Goal: Find specific page/section: Find specific page/section

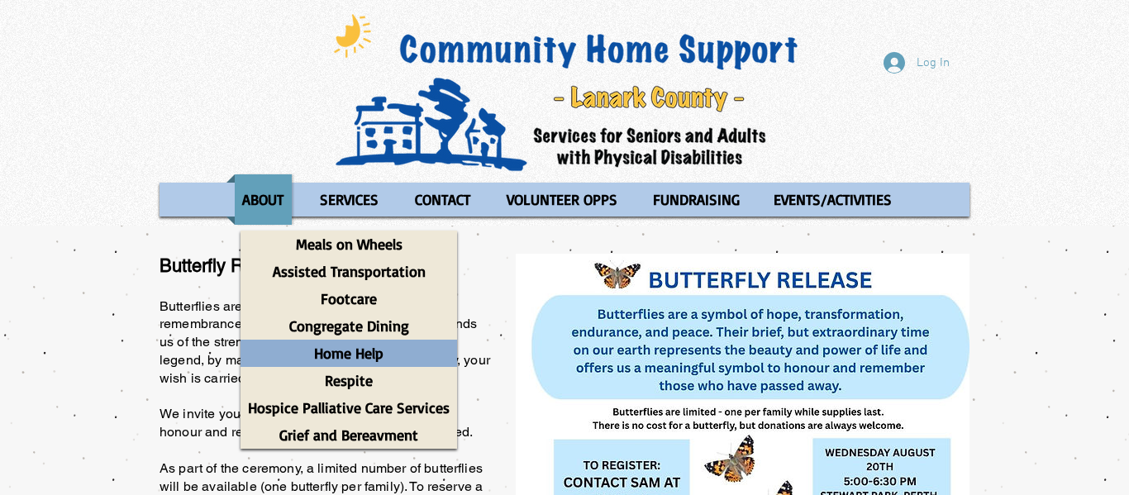
click at [355, 356] on p "Home Help" at bounding box center [349, 353] width 84 height 27
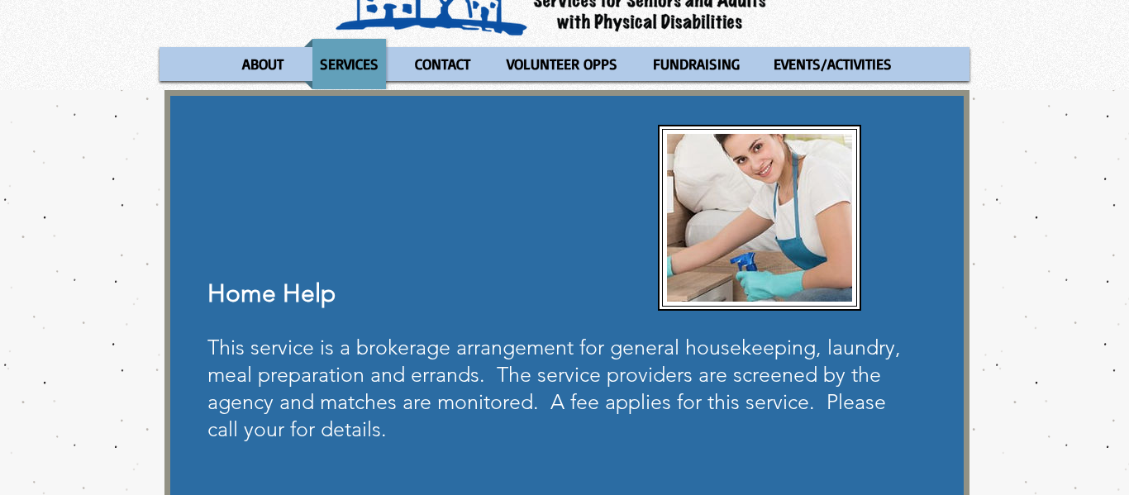
scroll to position [137, 0]
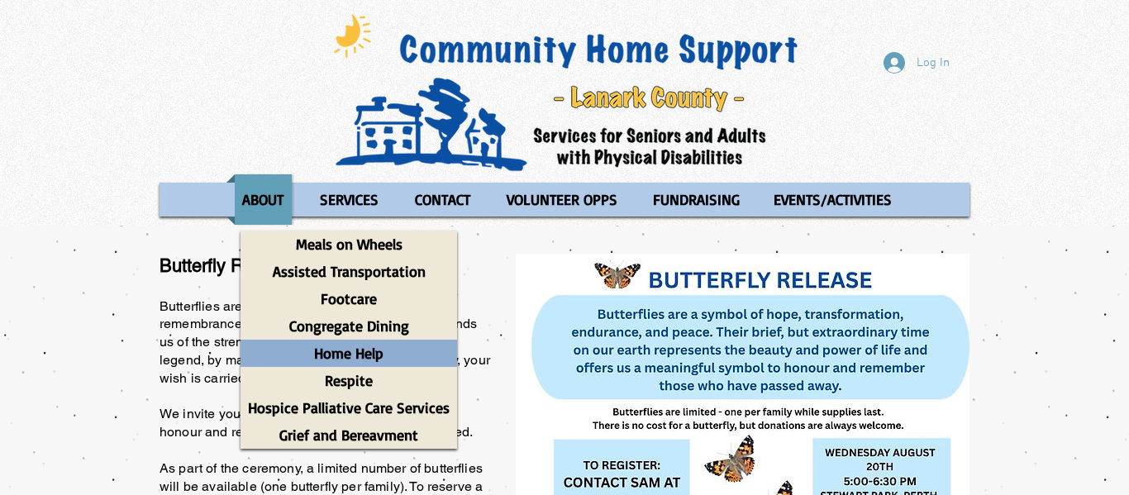
click at [363, 350] on p "Home Help" at bounding box center [349, 353] width 84 height 27
